Goal: Task Accomplishment & Management: Complete application form

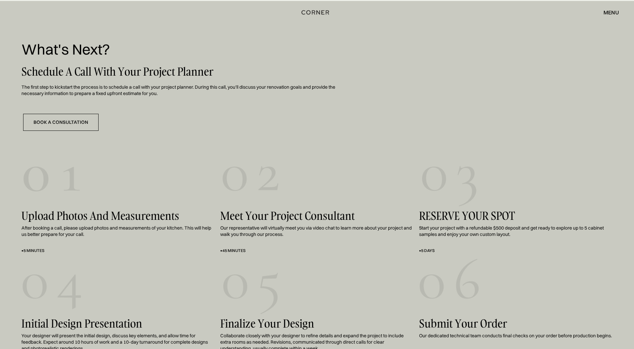
scroll to position [1131, 0]
